Goal: Check status: Check status

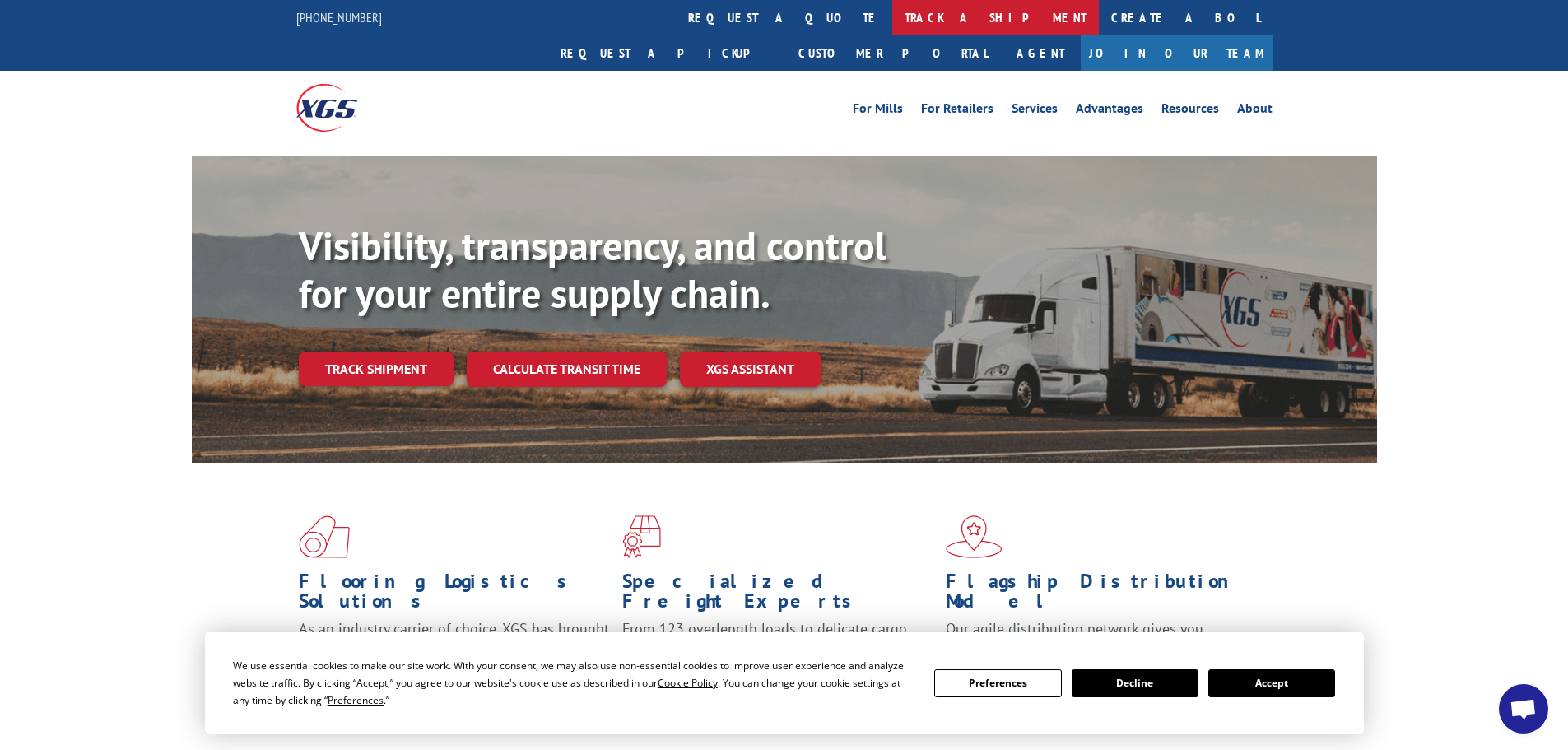
click at [892, 9] on link "track a shipment" at bounding box center [996, 18] width 207 height 36
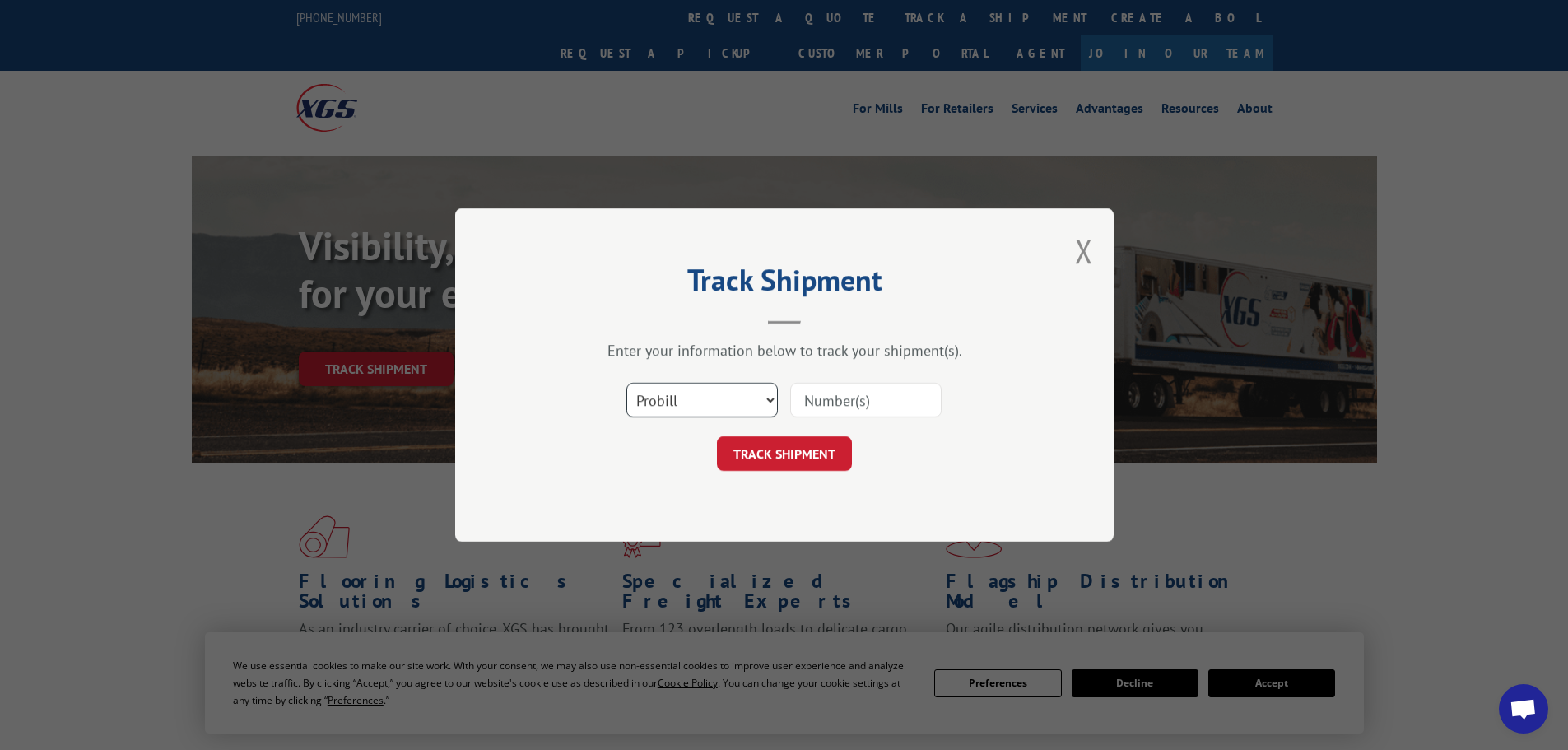
click at [682, 408] on select "Select category... Probill BOL PO" at bounding box center [702, 400] width 152 height 35
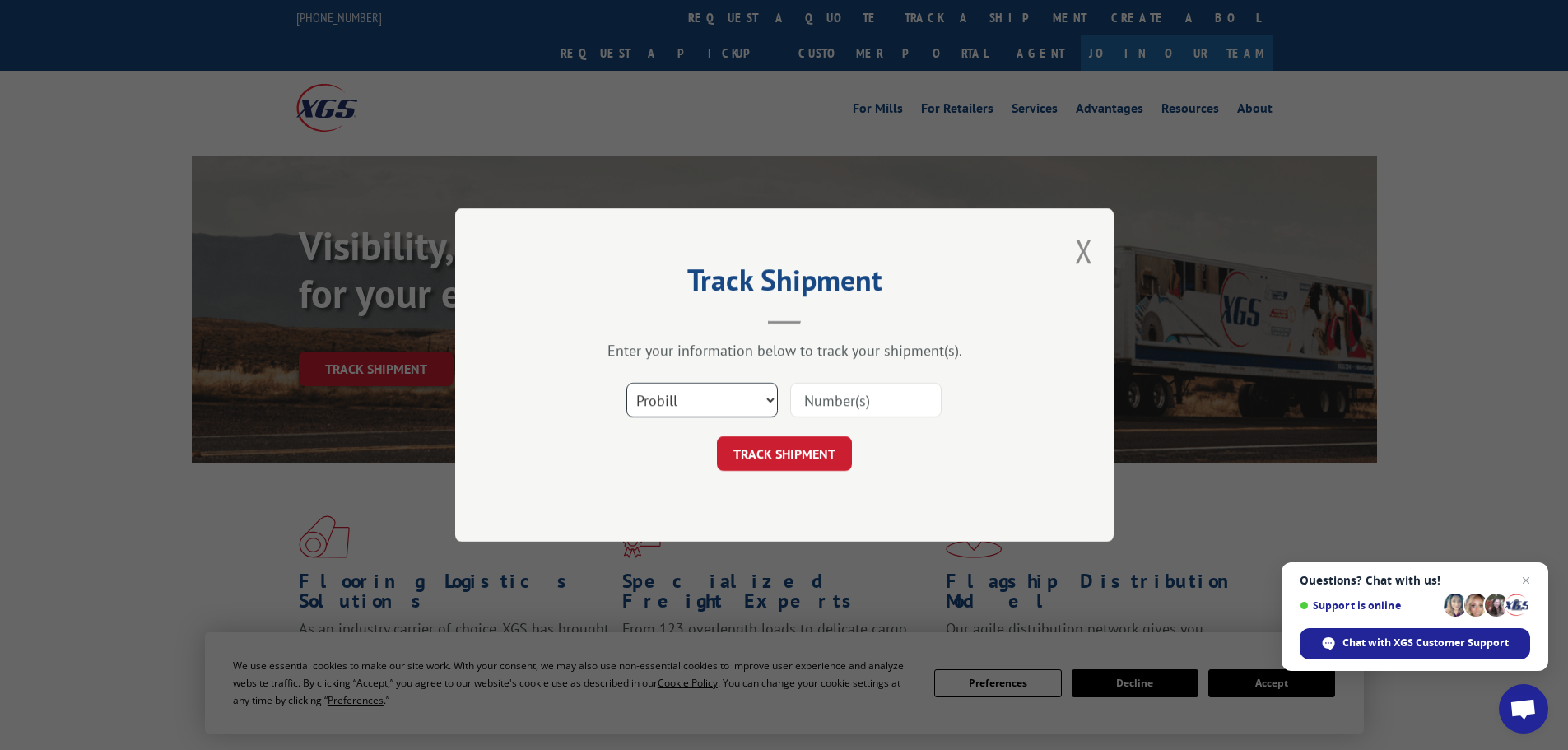
select select "po"
click at [627, 383] on select "Select category... Probill BOL PO" at bounding box center [702, 400] width 152 height 35
click at [831, 401] on input at bounding box center [866, 400] width 152 height 35
paste input "43533443"
type input "43533443"
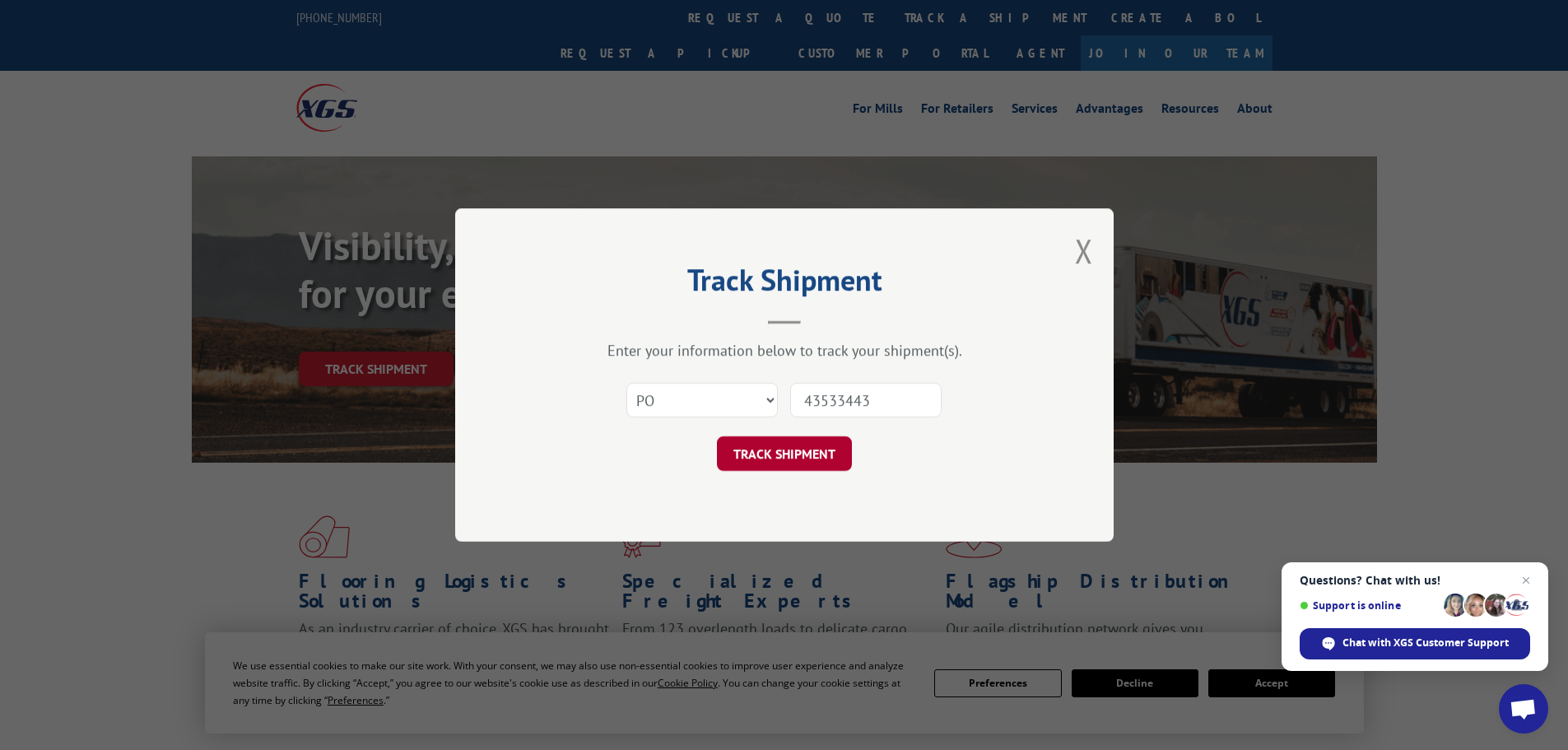
click at [835, 454] on button "TRACK SHIPMENT" at bounding box center [784, 453] width 135 height 35
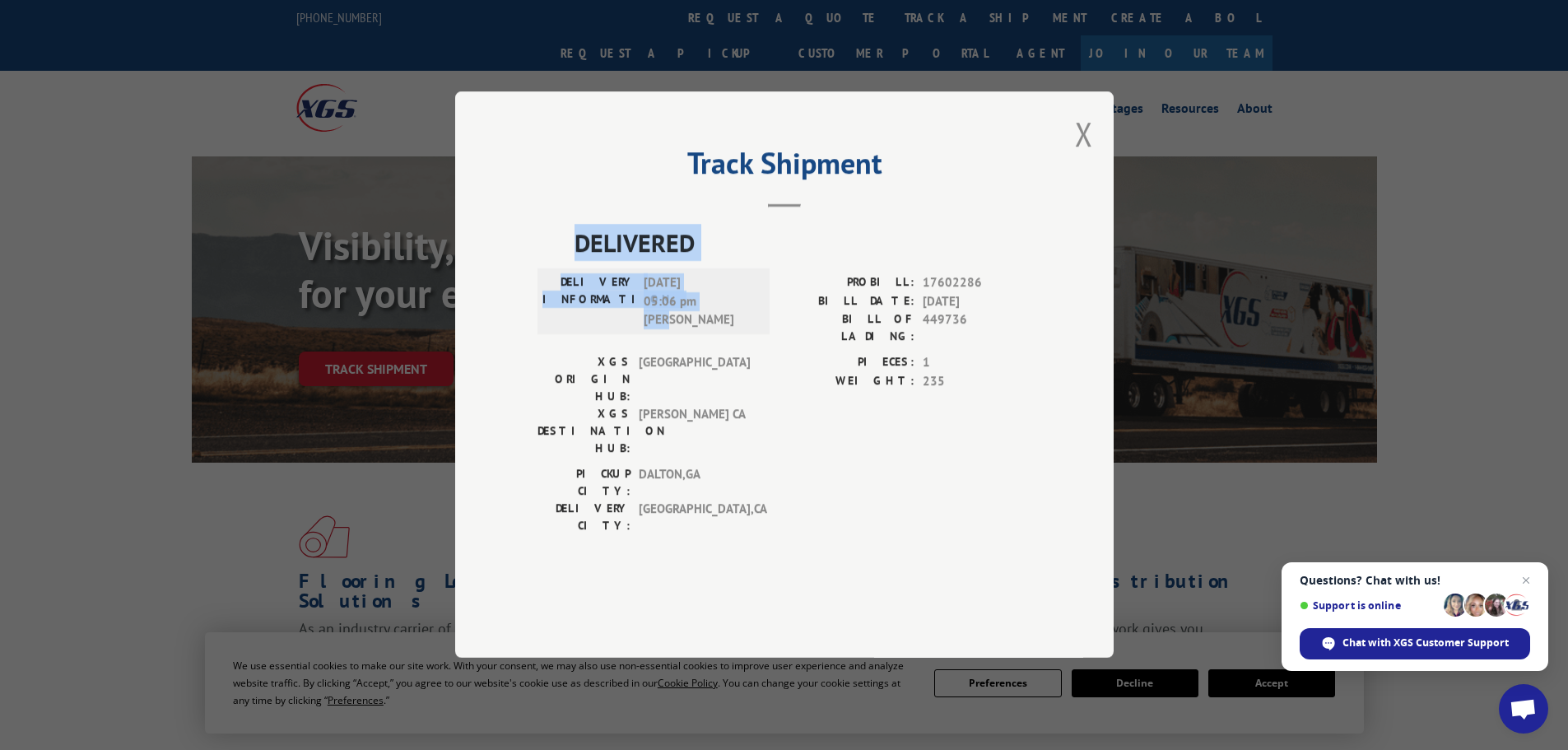
drag, startPoint x: 572, startPoint y: 282, endPoint x: 747, endPoint y: 367, distance: 194.6
click at [747, 367] on div "DELIVERED DELIVERY INFORMATION: [DATE] 05:06 pm [PERSON_NAME]: 17602286 BILL DA…" at bounding box center [784, 383] width 494 height 318
copy div "DELIVERED DELIVERY INFORMATION: [DATE] 05:06 pm [PERSON_NAME]"
